Goal: Information Seeking & Learning: Learn about a topic

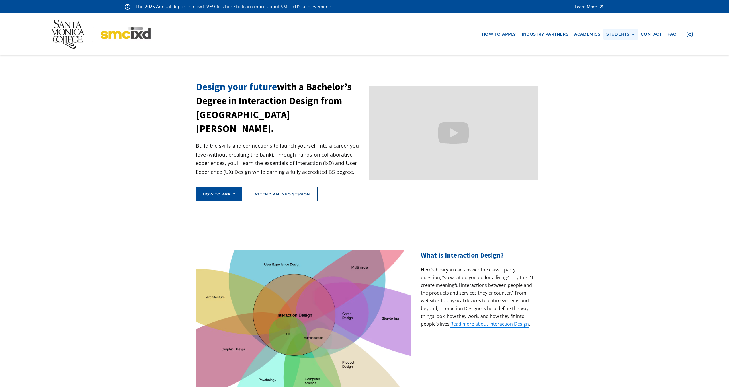
click at [609, 32] on div "STUDENTS" at bounding box center [617, 34] width 23 height 5
click at [622, 55] on link "Current Students" at bounding box center [631, 55] width 51 height 11
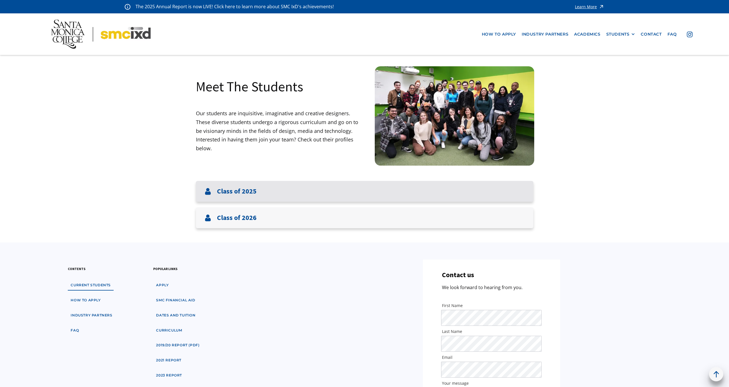
click at [267, 194] on div "Class of 2025" at bounding box center [364, 191] width 337 height 21
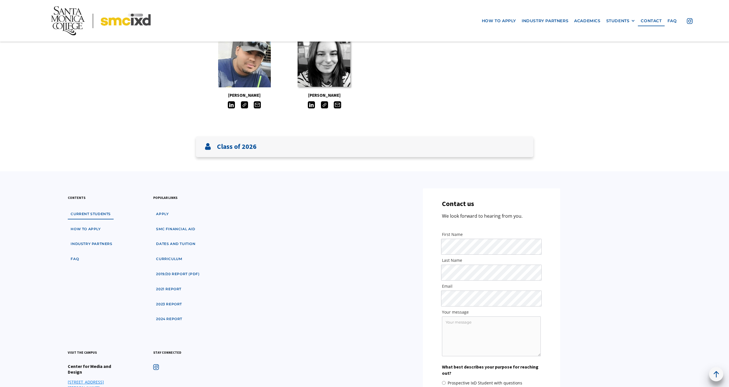
scroll to position [549, 0]
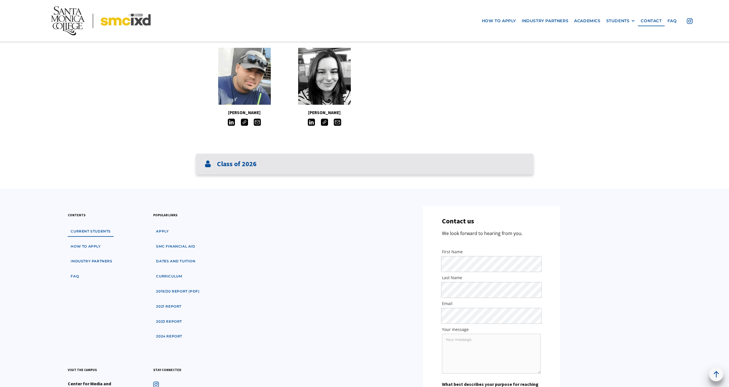
click at [330, 161] on div "Class of 2026" at bounding box center [364, 164] width 337 height 21
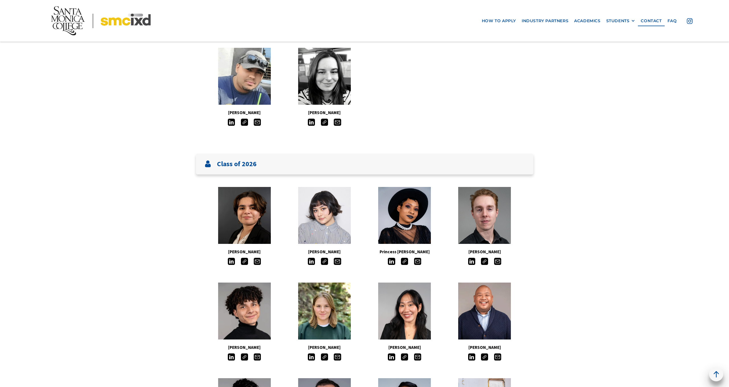
click at [324, 259] on img at bounding box center [324, 261] width 7 height 7
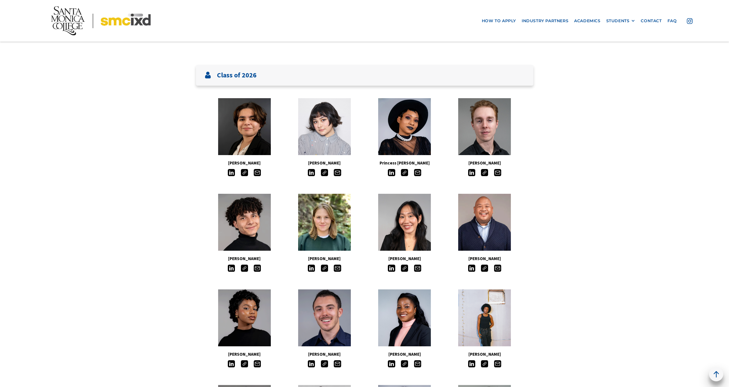
scroll to position [644, 0]
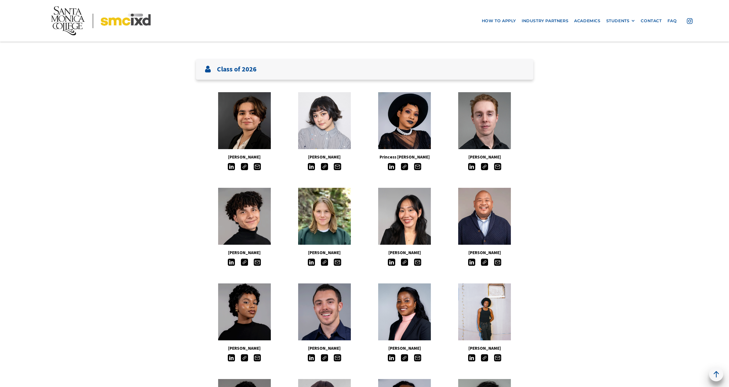
click at [486, 163] on img at bounding box center [484, 166] width 7 height 7
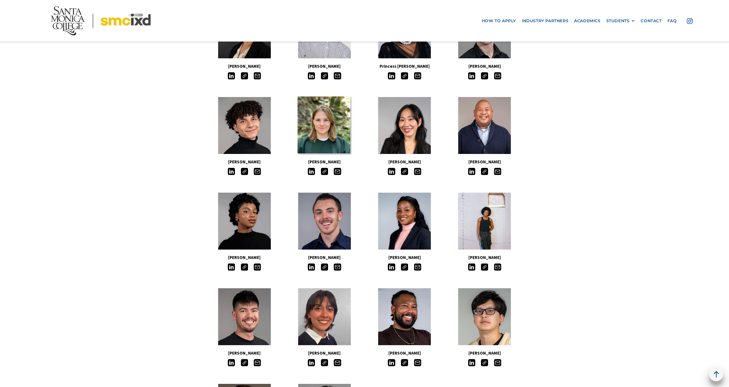
scroll to position [747, 0]
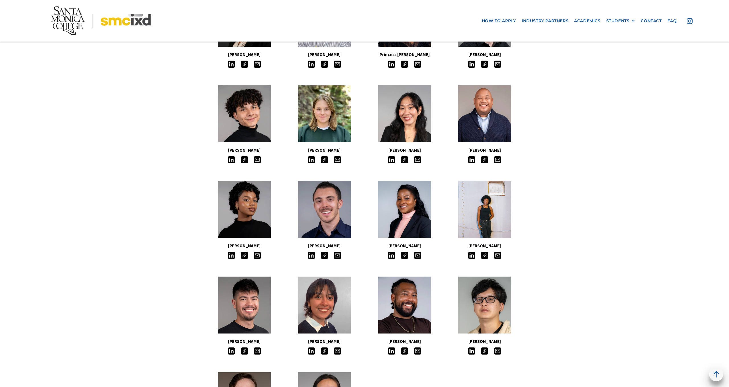
click at [325, 252] on img at bounding box center [324, 255] width 7 height 7
click at [245, 156] on img at bounding box center [244, 159] width 7 height 7
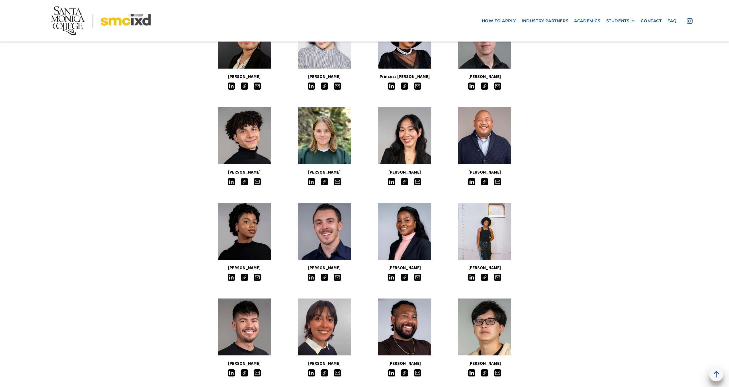
scroll to position [730, 0]
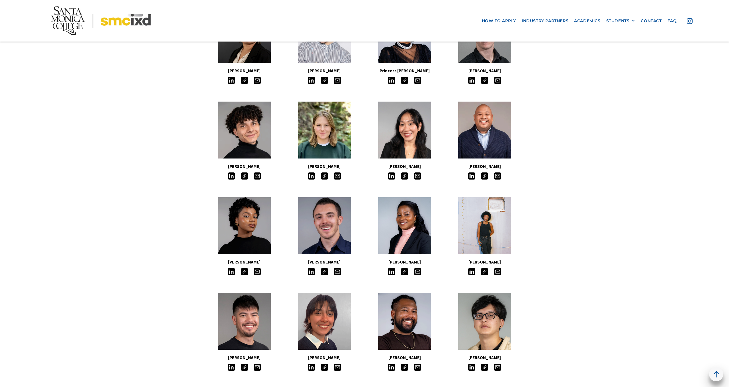
click at [242, 268] on img at bounding box center [244, 271] width 7 height 7
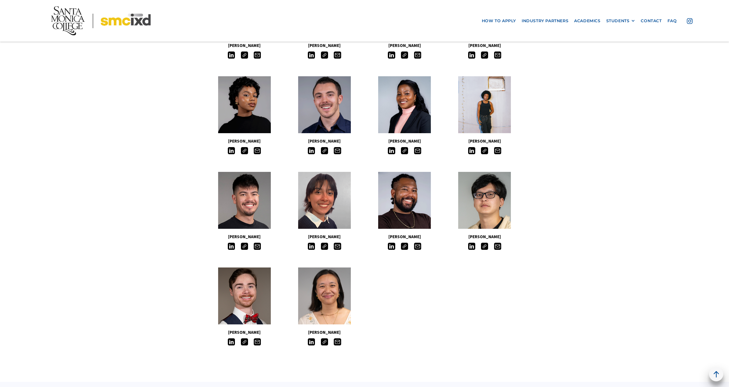
scroll to position [863, 0]
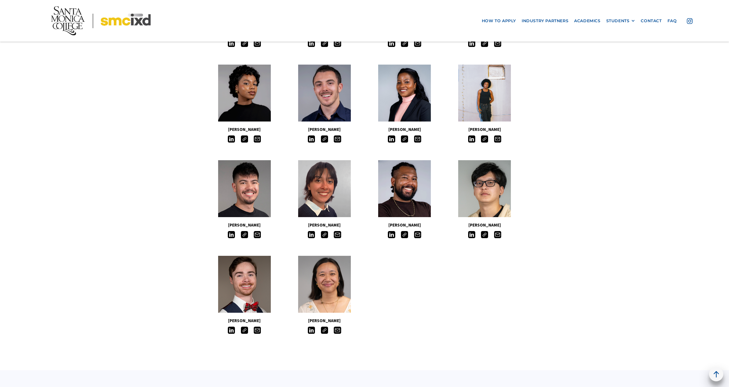
click at [247, 231] on img at bounding box center [244, 234] width 7 height 7
click at [245, 233] on img at bounding box center [244, 234] width 7 height 7
click at [243, 327] on img at bounding box center [244, 330] width 7 height 7
click at [244, 327] on img at bounding box center [244, 330] width 7 height 7
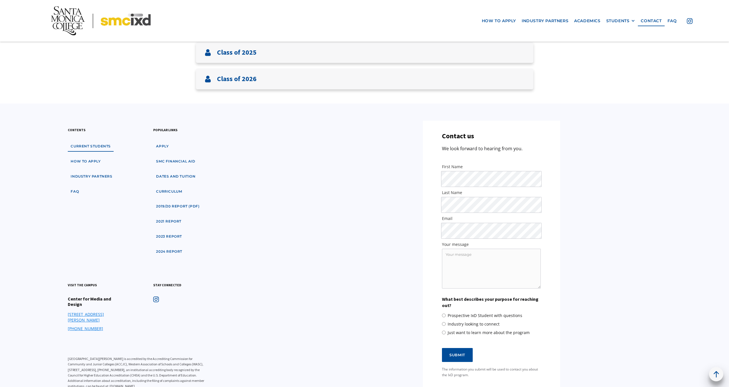
scroll to position [137, 0]
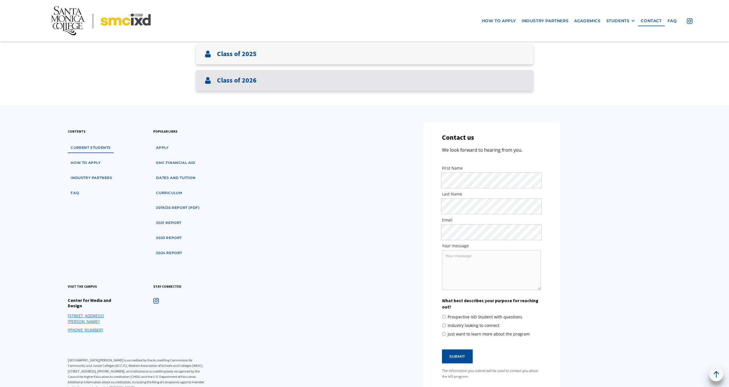
click at [307, 83] on div "Class of 2026" at bounding box center [364, 80] width 337 height 21
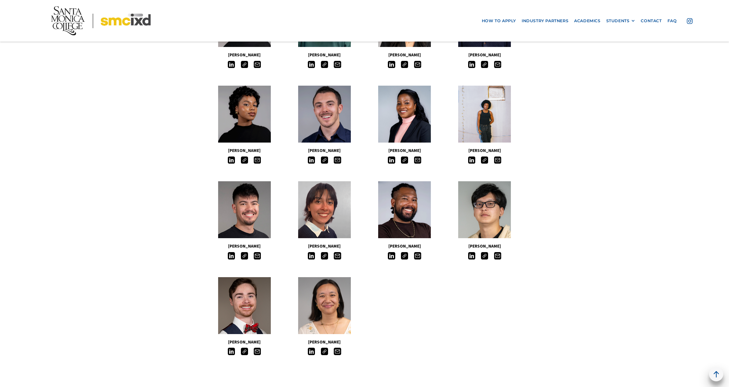
scroll to position [370, 0]
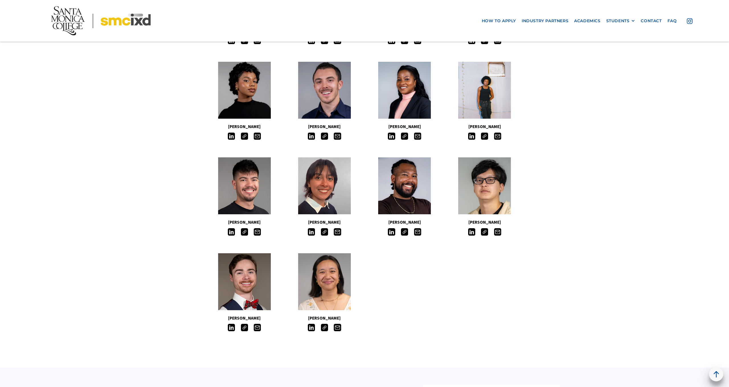
click at [246, 325] on img at bounding box center [244, 327] width 7 height 7
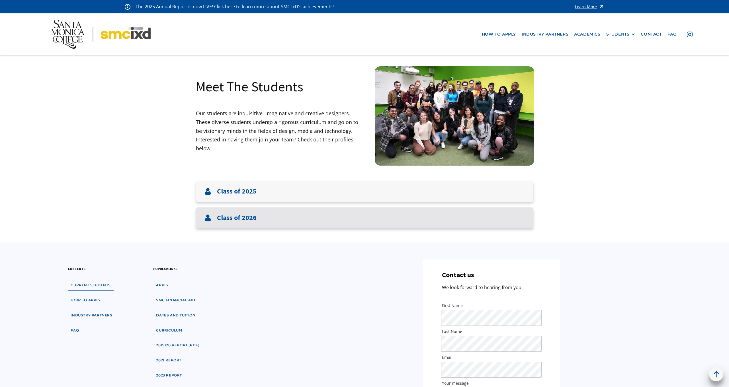
click at [289, 223] on div "Class of 2026" at bounding box center [364, 217] width 337 height 21
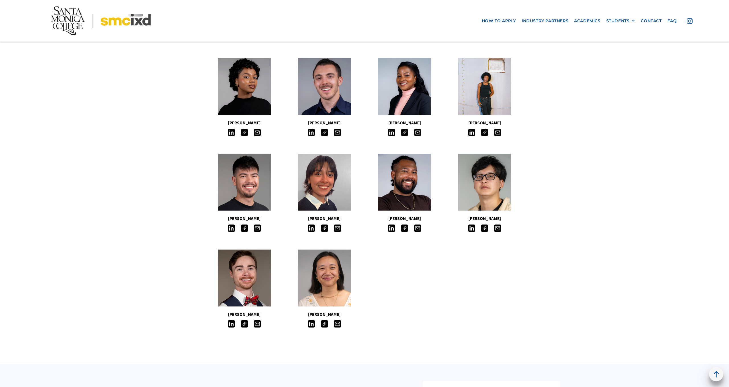
scroll to position [380, 0]
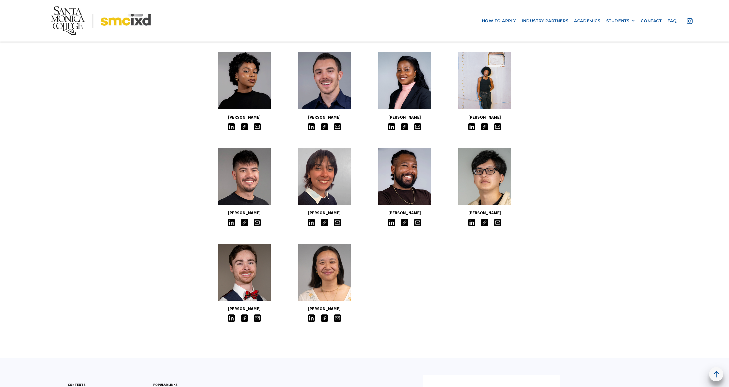
click at [323, 316] on img at bounding box center [324, 318] width 7 height 7
click at [324, 219] on img at bounding box center [324, 222] width 7 height 7
click at [403, 219] on img at bounding box center [404, 222] width 7 height 7
